Goal: Information Seeking & Learning: Check status

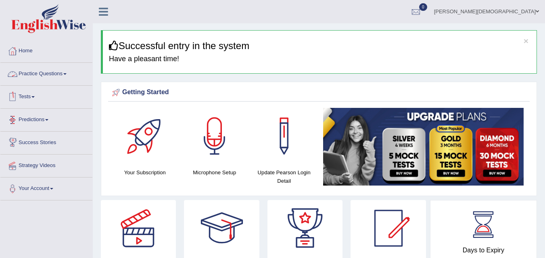
click at [34, 98] on span at bounding box center [32, 97] width 3 height 2
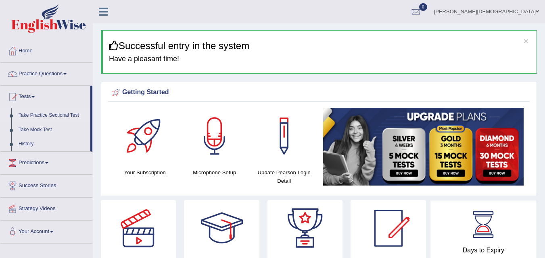
click at [35, 114] on link "Take Practice Sectional Test" at bounding box center [52, 115] width 75 height 15
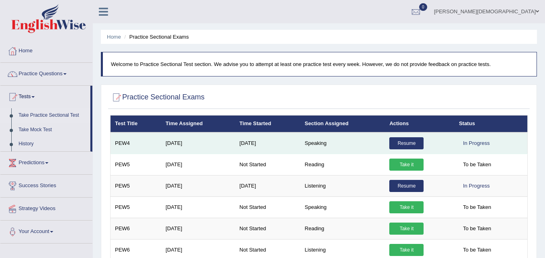
click at [408, 143] on link "Resume" at bounding box center [406, 143] width 34 height 12
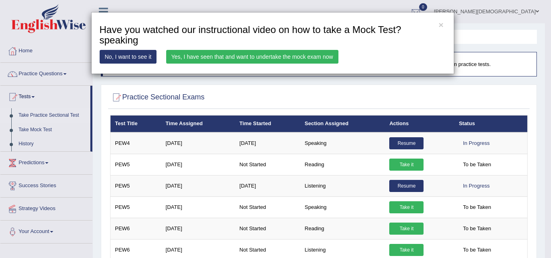
click at [296, 48] on div "× Have you watched our instructional video on how to take a Mock Test?speaking …" at bounding box center [272, 43] width 363 height 62
click at [297, 58] on link "Yes, I have seen that and want to undertake the mock exam now" at bounding box center [252, 57] width 172 height 14
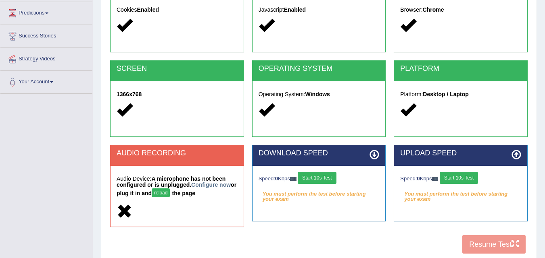
scroll to position [165, 0]
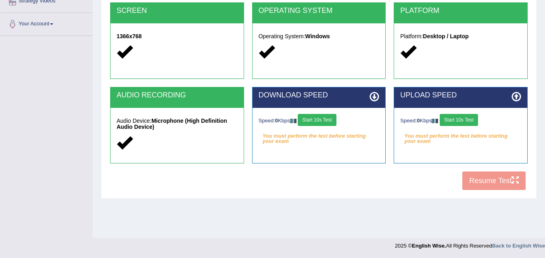
click at [318, 115] on button "Start 10s Test" at bounding box center [316, 120] width 38 height 12
click at [451, 116] on button "Start 10s Test" at bounding box center [458, 120] width 38 height 12
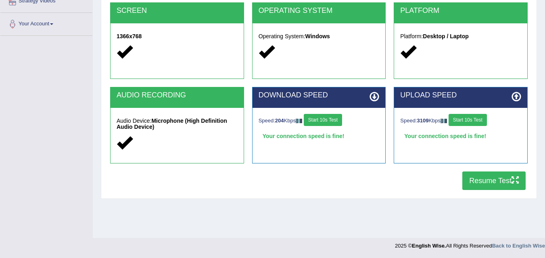
click at [505, 178] on button "Resume Test" at bounding box center [493, 181] width 63 height 19
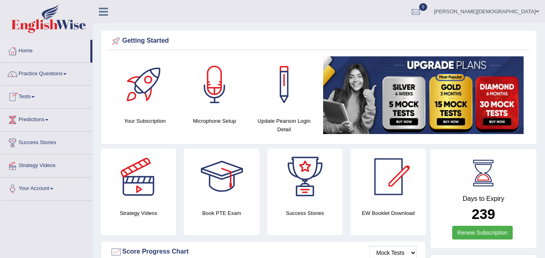
click at [30, 92] on link "Tests" at bounding box center [46, 96] width 92 height 20
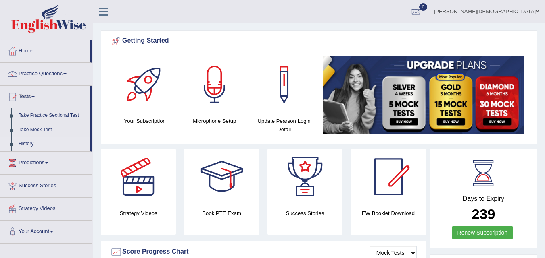
click at [22, 139] on link "History" at bounding box center [52, 144] width 75 height 15
click at [54, 110] on link "Take Practice Sectional Test" at bounding box center [52, 115] width 75 height 15
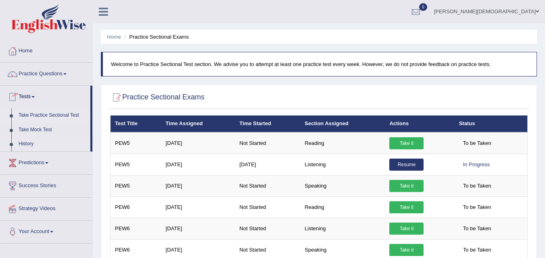
click at [23, 142] on link "History" at bounding box center [52, 144] width 75 height 15
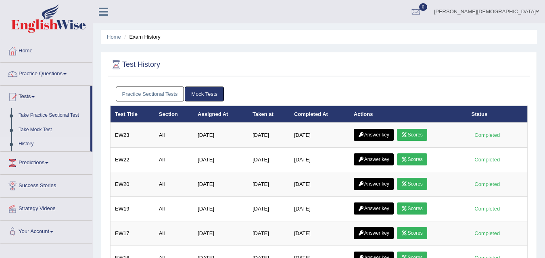
click at [164, 89] on link "Practice Sectional Tests" at bounding box center [150, 94] width 69 height 15
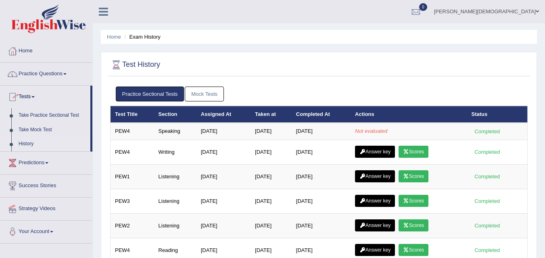
click at [25, 44] on link "Home" at bounding box center [46, 50] width 92 height 20
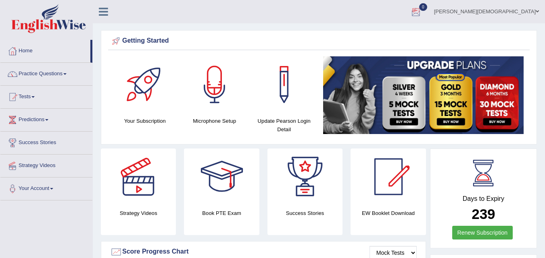
click at [422, 9] on div at bounding box center [416, 12] width 12 height 12
click at [389, 35] on link "See All Alerts" at bounding box center [367, 33] width 45 height 9
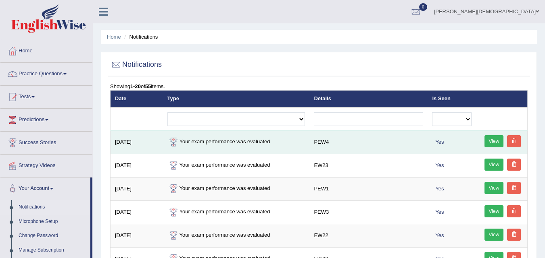
click at [493, 139] on link "View" at bounding box center [493, 141] width 19 height 12
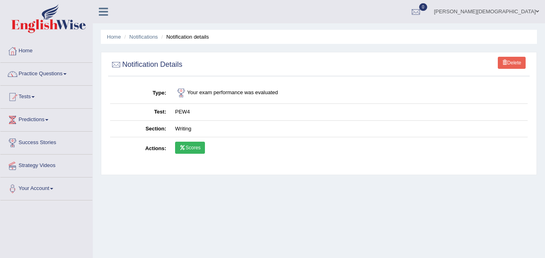
click at [187, 148] on link "Scores" at bounding box center [190, 148] width 30 height 12
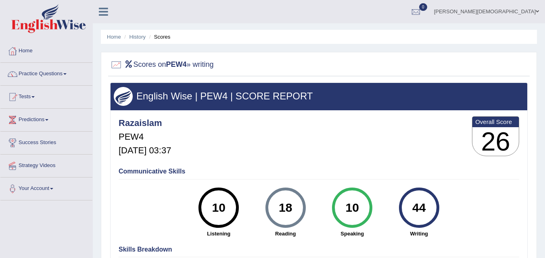
click at [420, 198] on div "44" at bounding box center [418, 208] width 29 height 34
click at [422, 10] on div at bounding box center [416, 12] width 12 height 12
click at [425, 29] on li "See All Alerts" at bounding box center [367, 34] width 115 height 17
click at [422, 6] on div at bounding box center [416, 12] width 12 height 12
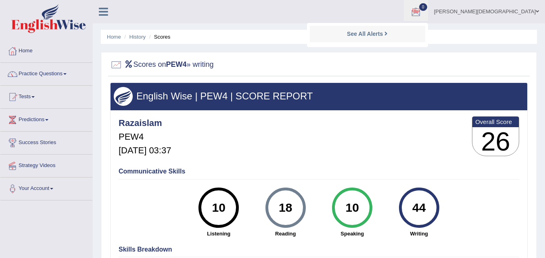
click at [421, 33] on div "See All Alerts" at bounding box center [367, 34] width 107 height 8
drag, startPoint x: 550, startPoint y: 100, endPoint x: 531, endPoint y: 64, distance: 40.6
click at [531, 64] on div "Scores on PEW4 » writing English Wise | PEW4 | SCORE REPORT Razaislam PEW4 Aug …" at bounding box center [319, 193] width 436 height 283
click at [60, 45] on link "Home" at bounding box center [46, 50] width 92 height 20
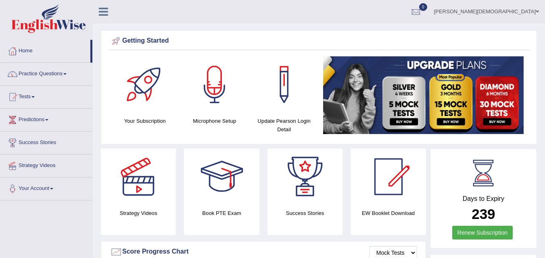
click at [427, 4] on span "0" at bounding box center [423, 7] width 8 height 8
click at [427, 5] on span "0" at bounding box center [423, 7] width 8 height 8
click at [443, 10] on ul "Muhammad Raza Islam Toggle navigation Username: razaislam Access Type: Online S…" at bounding box center [386, 11] width 316 height 23
click at [428, 4] on link "0" at bounding box center [415, 10] width 24 height 21
click at [389, 35] on link "See All Alerts" at bounding box center [367, 33] width 45 height 9
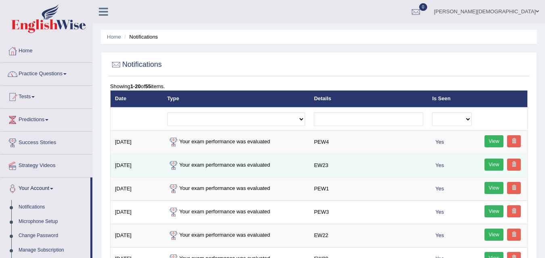
click at [493, 159] on link "View" at bounding box center [493, 165] width 19 height 12
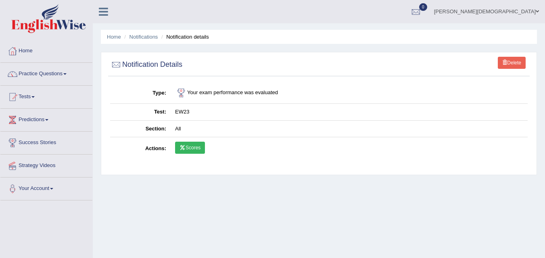
click at [182, 127] on td "All" at bounding box center [348, 129] width 357 height 17
click at [185, 149] on link "Scores" at bounding box center [190, 148] width 30 height 12
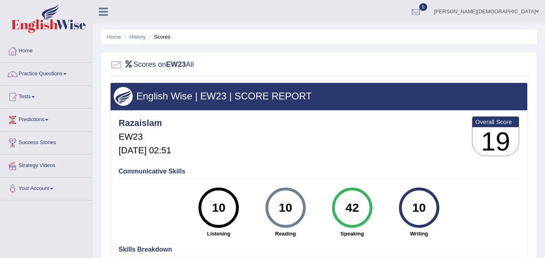
drag, startPoint x: 545, startPoint y: 120, endPoint x: 212, endPoint y: 93, distance: 334.8
click at [212, 93] on h3 "English Wise | EW23 | SCORE REPORT" at bounding box center [319, 96] width 410 height 10
click at [34, 50] on link "Home" at bounding box center [46, 50] width 92 height 20
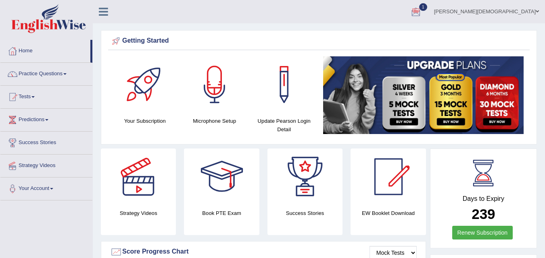
click at [422, 7] on div at bounding box center [416, 12] width 12 height 12
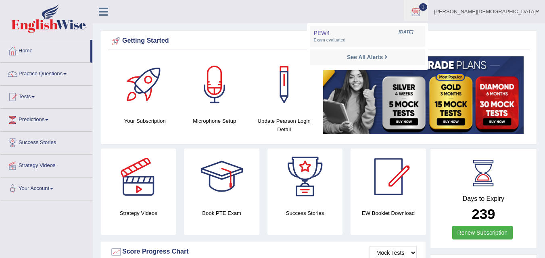
click at [421, 57] on div "See All Alerts" at bounding box center [367, 57] width 107 height 8
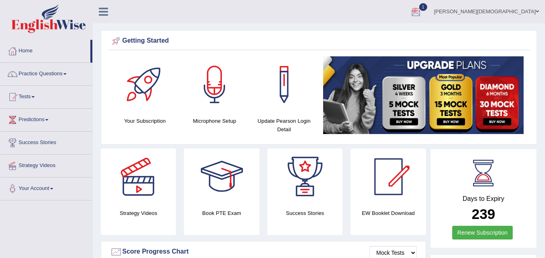
click at [422, 8] on div at bounding box center [416, 12] width 12 height 12
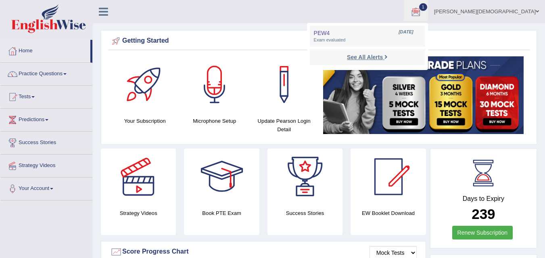
click at [383, 56] on strong "See All Alerts" at bounding box center [365, 57] width 36 height 6
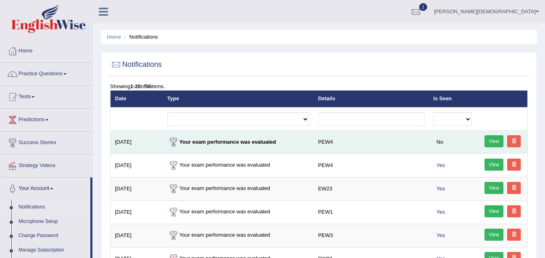
click at [485, 140] on link "View" at bounding box center [493, 141] width 19 height 12
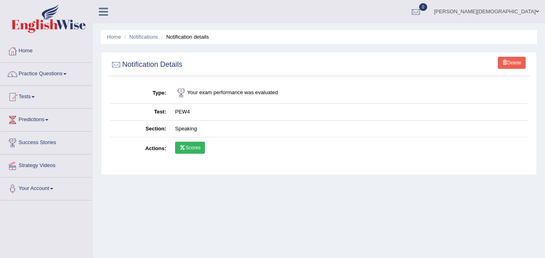
click at [192, 145] on link "Scores" at bounding box center [190, 148] width 30 height 12
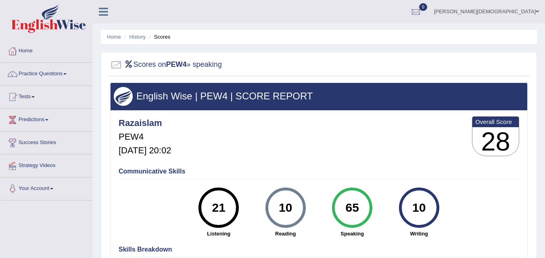
click at [32, 97] on link "Tests" at bounding box center [46, 96] width 92 height 20
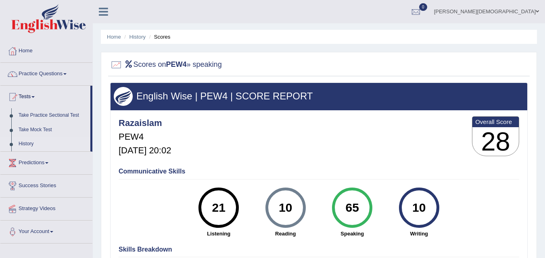
click at [27, 140] on link "History" at bounding box center [52, 144] width 75 height 15
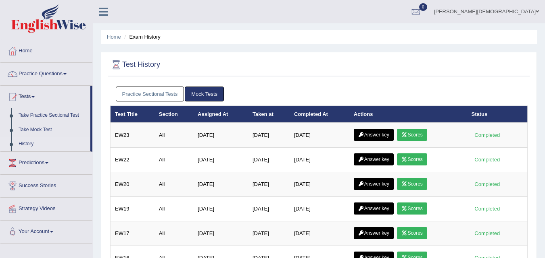
click at [159, 87] on link "Practice Sectional Tests" at bounding box center [150, 94] width 69 height 15
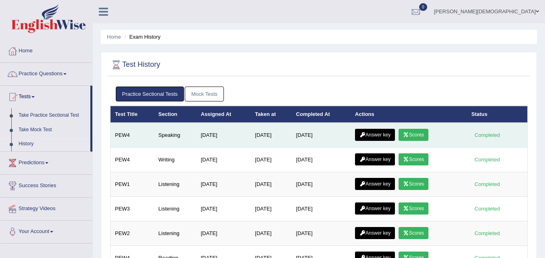
click at [364, 133] on icon at bounding box center [362, 135] width 6 height 5
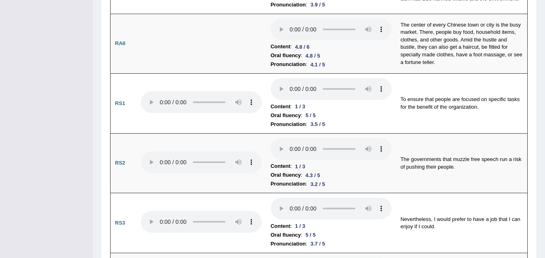
scroll to position [439, 0]
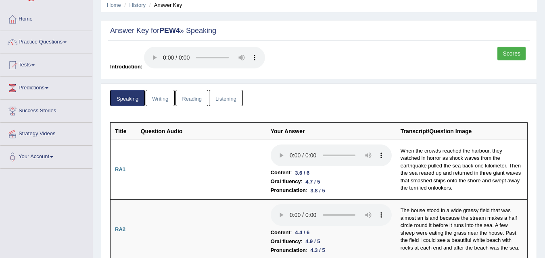
scroll to position [0, 0]
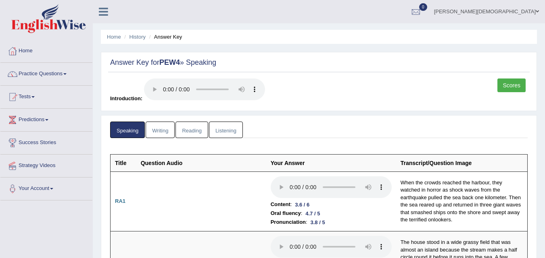
click at [503, 83] on link "Scores" at bounding box center [511, 86] width 28 height 14
click at [534, 7] on link "[PERSON_NAME][DEMOGRAPHIC_DATA]" at bounding box center [486, 10] width 117 height 21
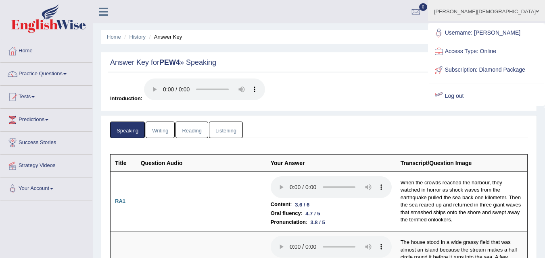
click at [481, 98] on link "Log out" at bounding box center [485, 96] width 115 height 19
